Goal: Purchase product/service

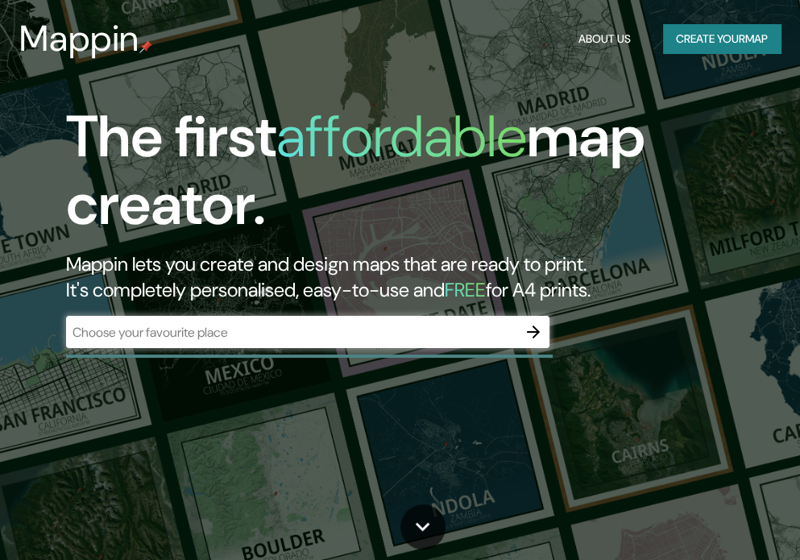
click at [290, 319] on div "​" at bounding box center [307, 332] width 483 height 32
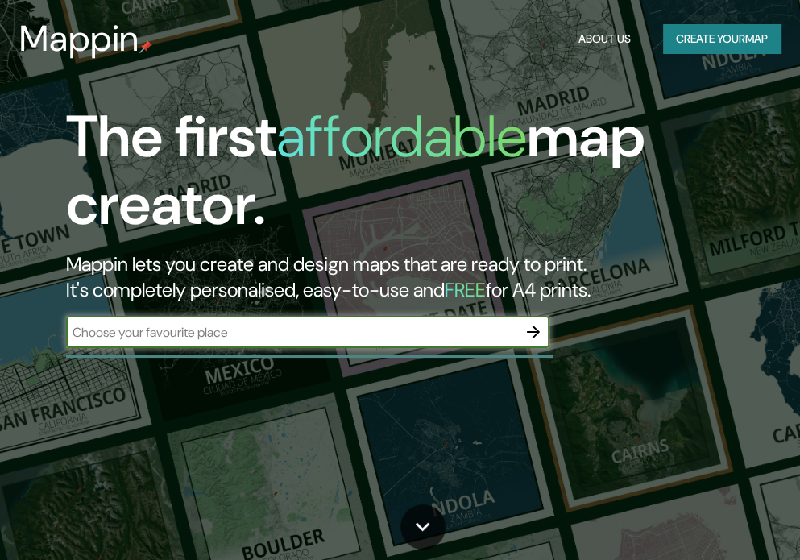
click at [305, 333] on input "text" at bounding box center [291, 332] width 451 height 19
type input "[GEOGRAPHIC_DATA]"
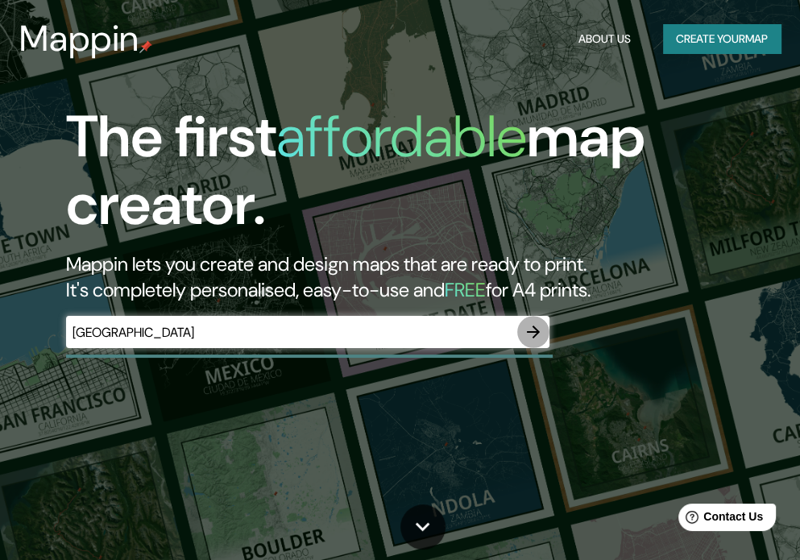
click at [533, 328] on icon "button" at bounding box center [533, 331] width 13 height 13
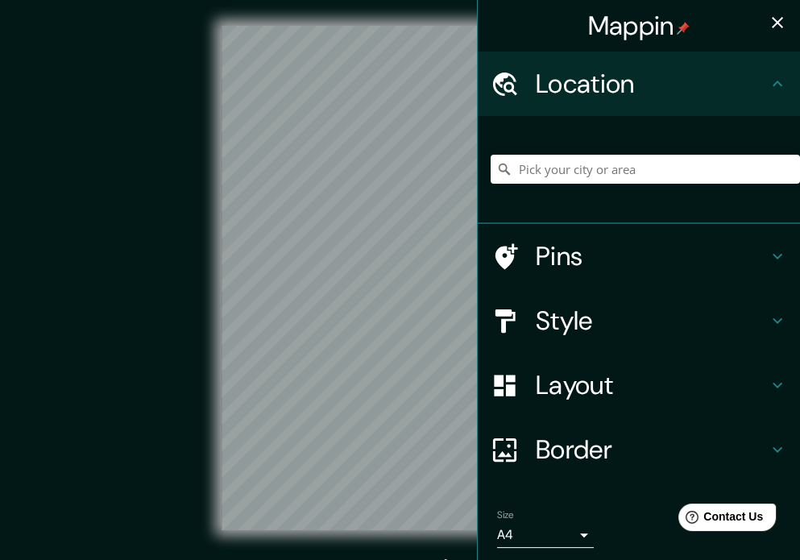
drag, startPoint x: 132, startPoint y: 272, endPoint x: 80, endPoint y: 272, distance: 52.3
click at [80, 272] on div "© Mapbox © OpenStreetMap Improve this map" at bounding box center [400, 278] width 720 height 504
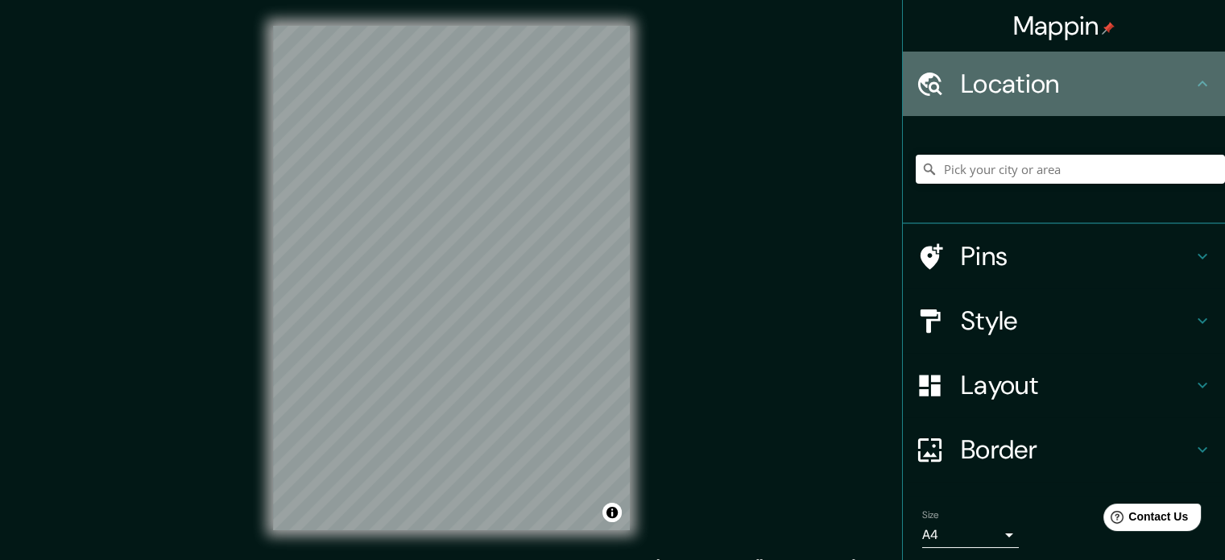
click at [799, 77] on h4 "Location" at bounding box center [1077, 84] width 232 height 32
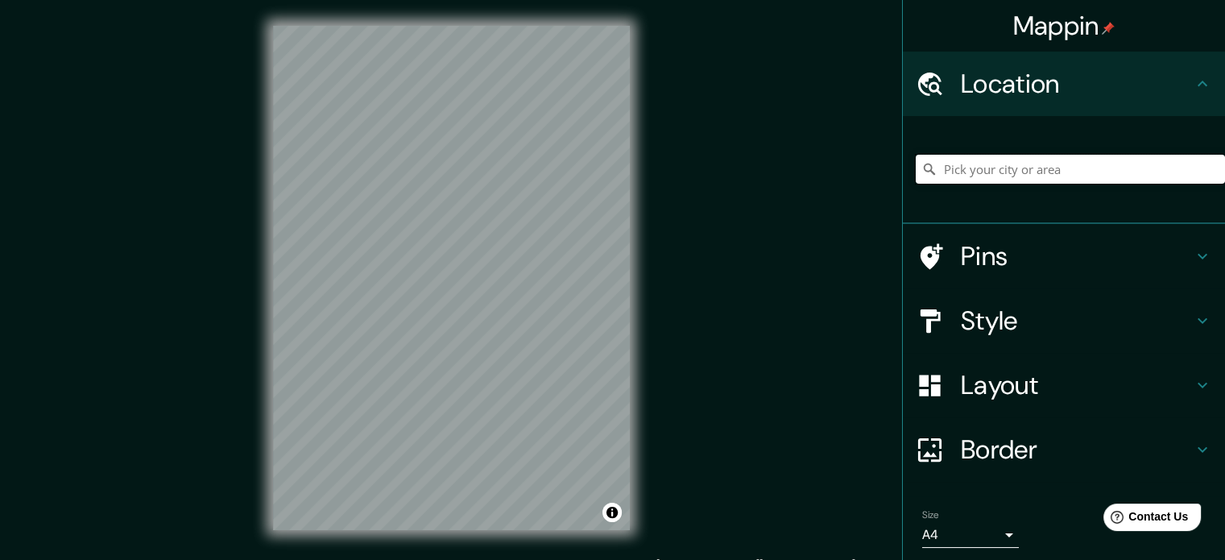
click at [799, 180] on input "Pick your city or area" at bounding box center [1070, 169] width 309 height 29
click at [799, 171] on input "Pick your city or area" at bounding box center [1070, 169] width 309 height 29
click at [542, 180] on div at bounding box center [540, 175] width 13 height 13
click at [541, 174] on div at bounding box center [540, 175] width 13 height 13
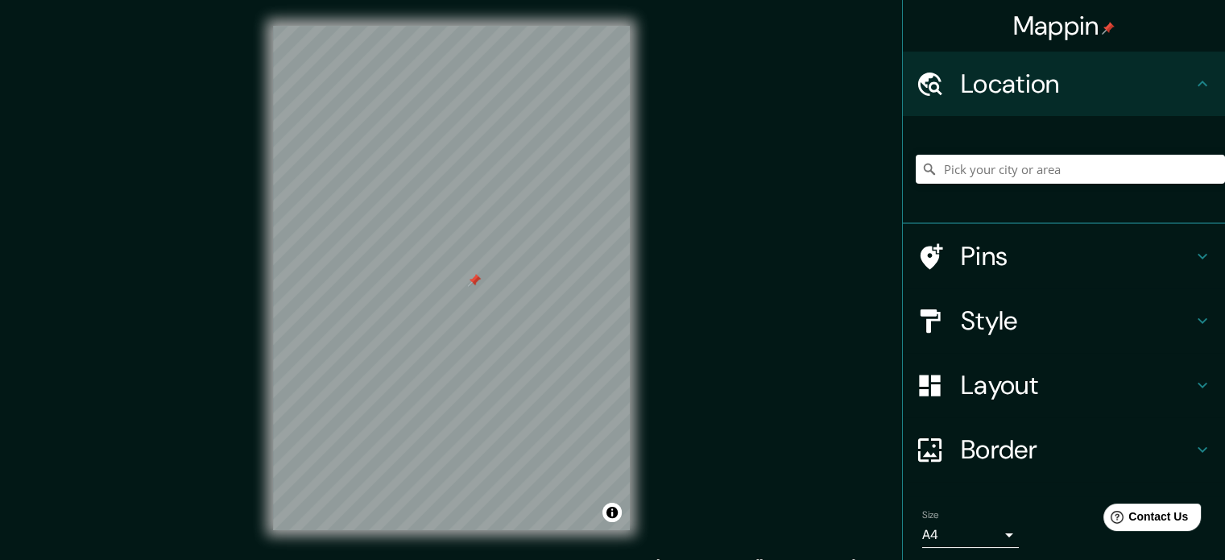
click at [476, 283] on div at bounding box center [474, 280] width 13 height 13
click at [612, 518] on button "Toggle attribution" at bounding box center [611, 512] width 19 height 19
click at [799, 171] on input "Pick your city or area" at bounding box center [1070, 169] width 309 height 29
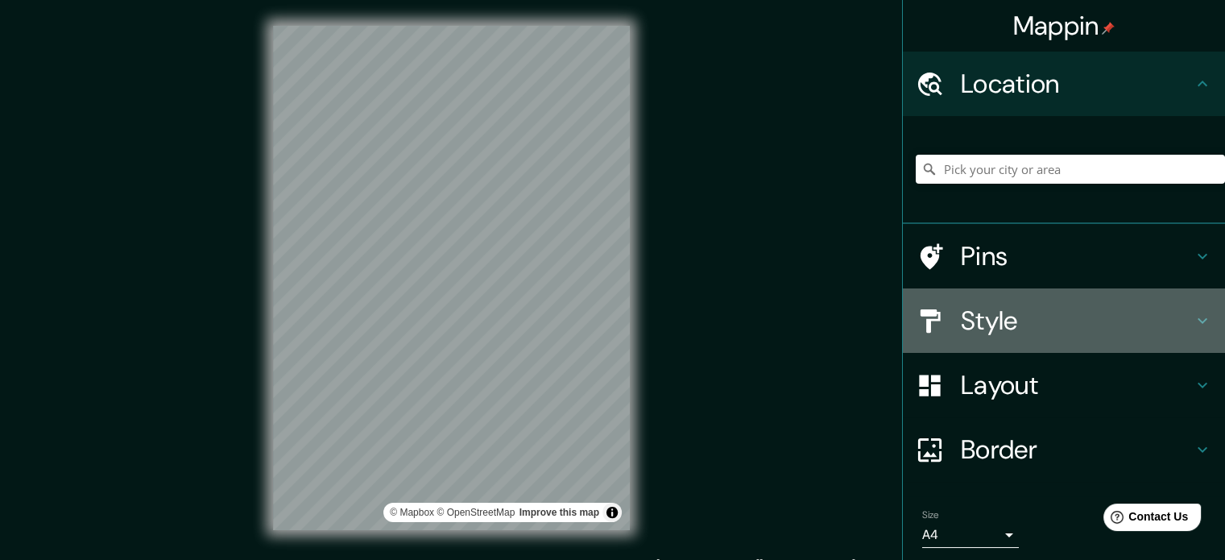
click at [799, 330] on h4 "Style" at bounding box center [1077, 320] width 232 height 32
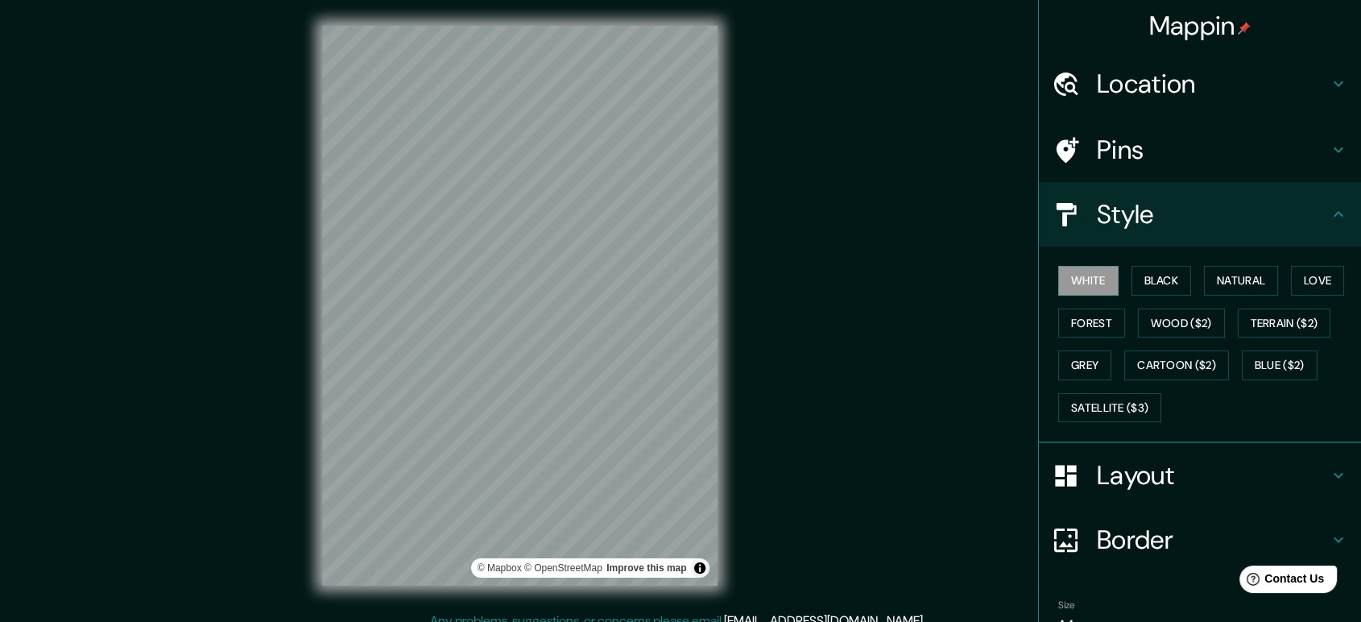
drag, startPoint x: 1187, startPoint y: 2, endPoint x: 874, endPoint y: 328, distance: 452.2
click at [799, 328] on div "© Mapbox © OpenStreetMap Improve this map" at bounding box center [519, 306] width 1225 height 560
